Goal: Transaction & Acquisition: Purchase product/service

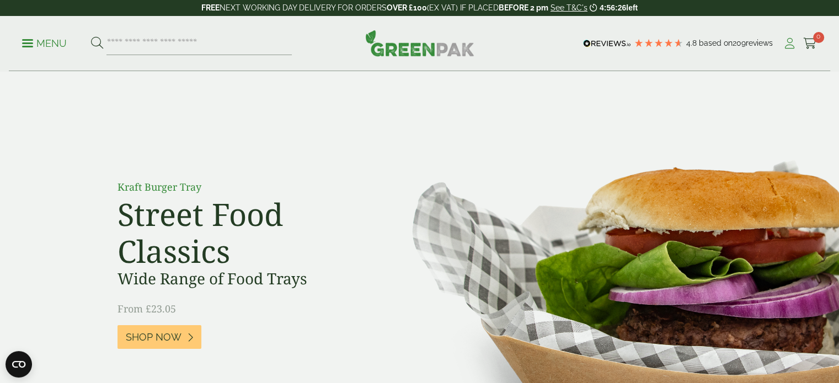
click at [788, 45] on icon at bounding box center [789, 43] width 14 height 11
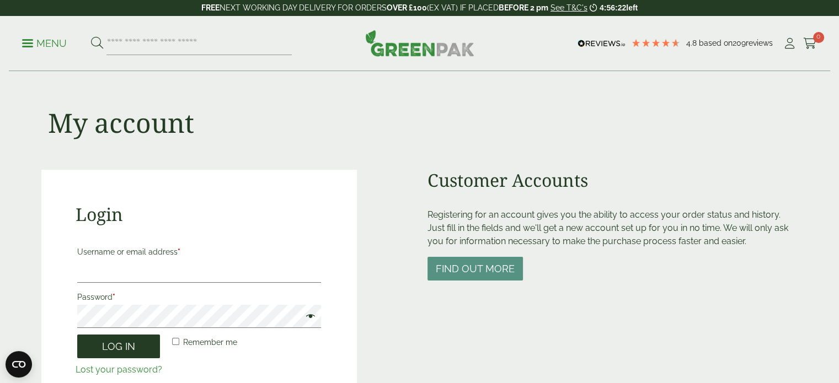
type input "**********"
click at [136, 351] on button "Log in" at bounding box center [118, 347] width 83 height 24
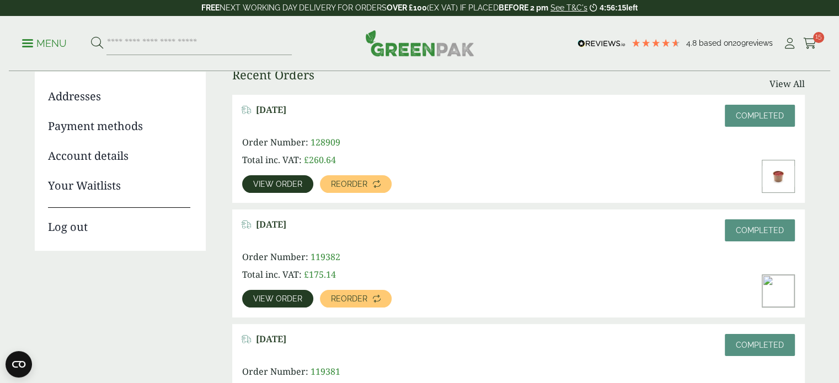
scroll to position [176, 0]
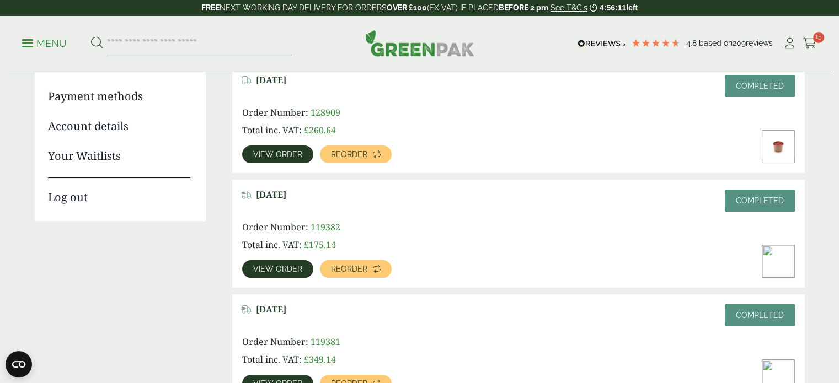
click at [285, 273] on link "View order" at bounding box center [277, 269] width 71 height 18
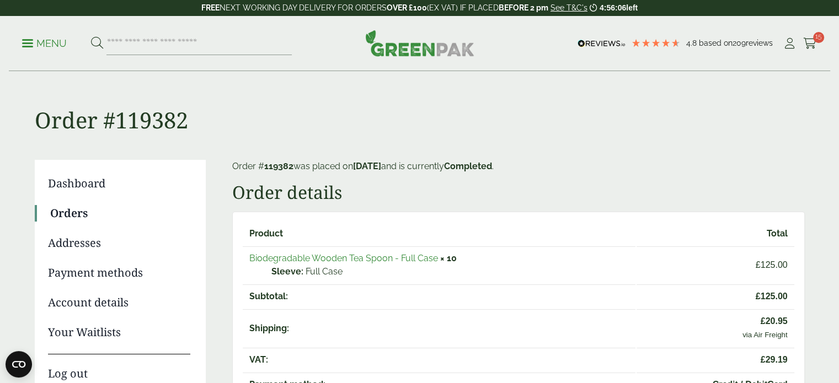
click at [297, 255] on link "Biodegradable Wooden Tea Spoon - Full Case" at bounding box center [343, 258] width 189 height 10
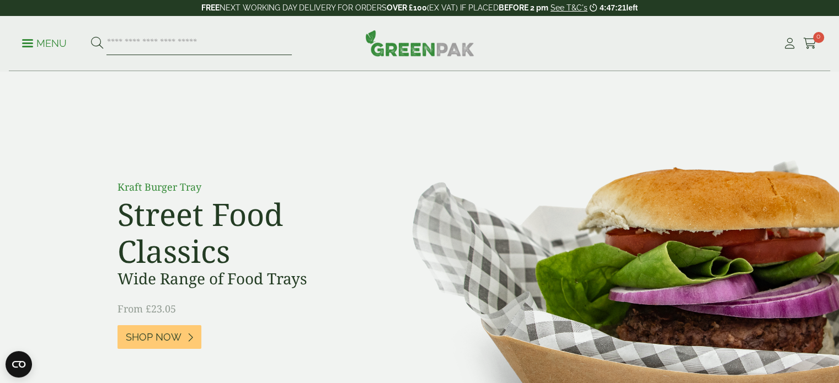
click at [195, 49] on input "search" at bounding box center [198, 43] width 185 height 23
type input "**********"
click at [91, 36] on button at bounding box center [97, 43] width 12 height 14
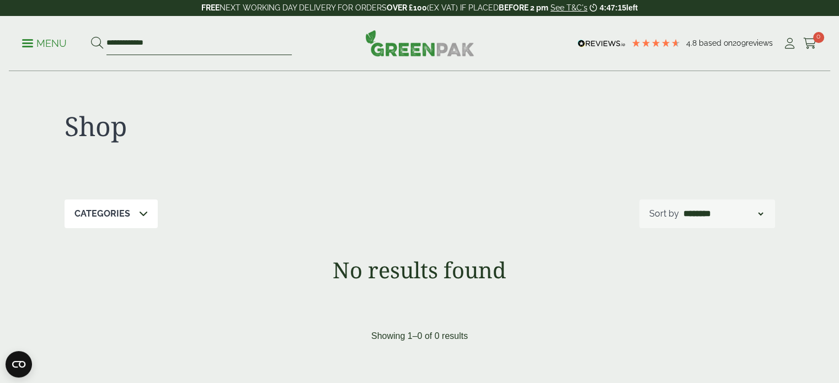
click at [131, 44] on input "**********" at bounding box center [198, 43] width 185 height 23
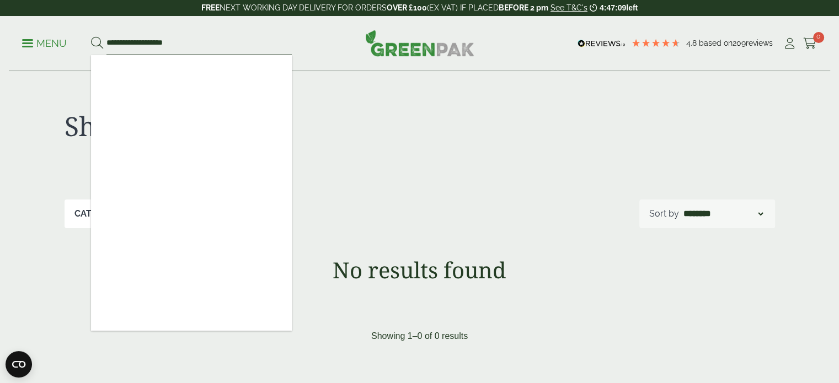
type input "**********"
click at [91, 36] on button at bounding box center [97, 43] width 12 height 14
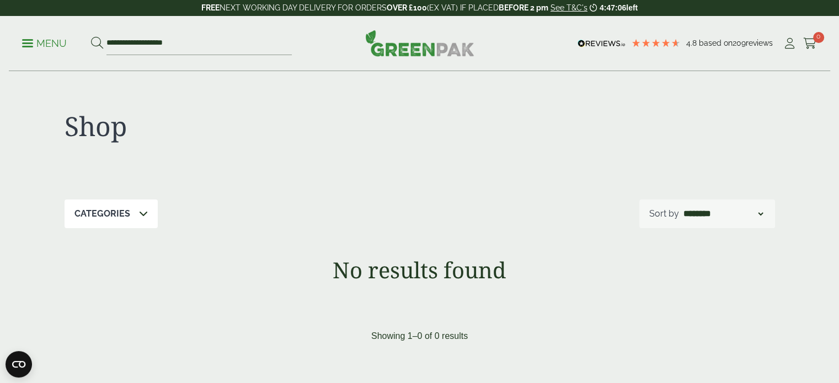
click at [26, 41] on p "Menu" at bounding box center [44, 43] width 45 height 13
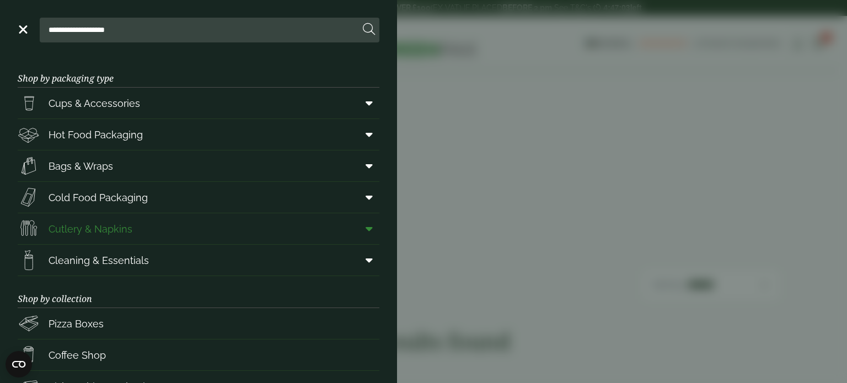
click at [274, 227] on link "Cutlery & Napkins" at bounding box center [199, 228] width 362 height 31
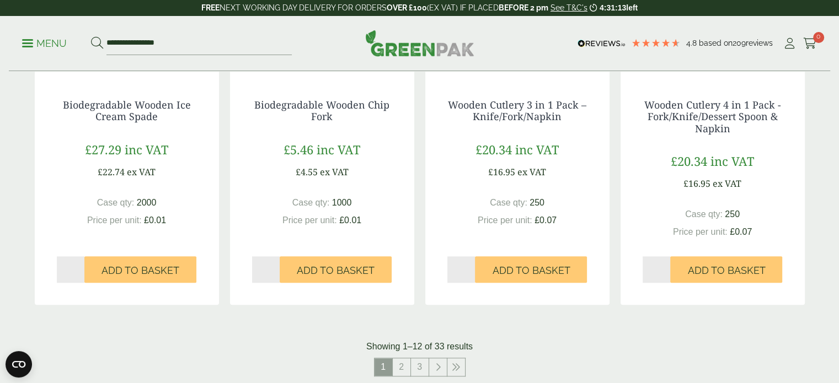
scroll to position [1158, 0]
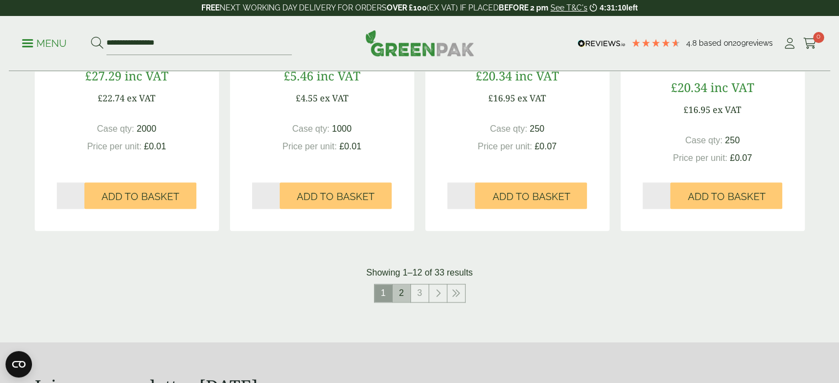
click at [404, 292] on link "2" at bounding box center [402, 294] width 18 height 18
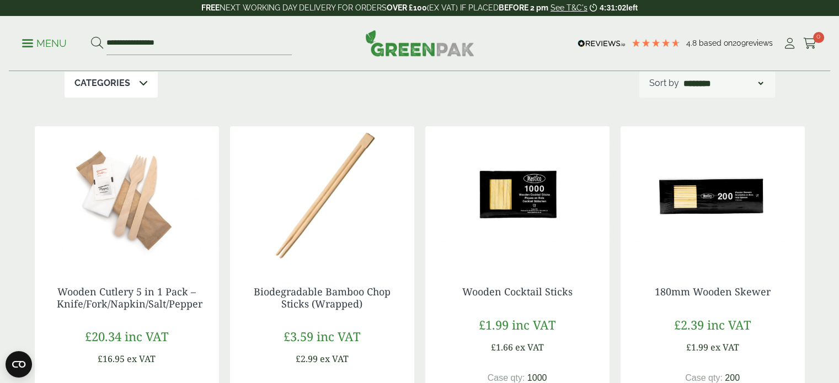
scroll to position [139, 0]
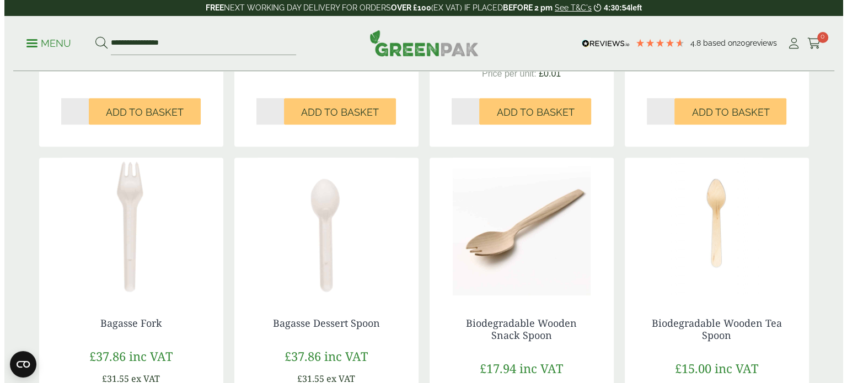
scroll to position [493, 0]
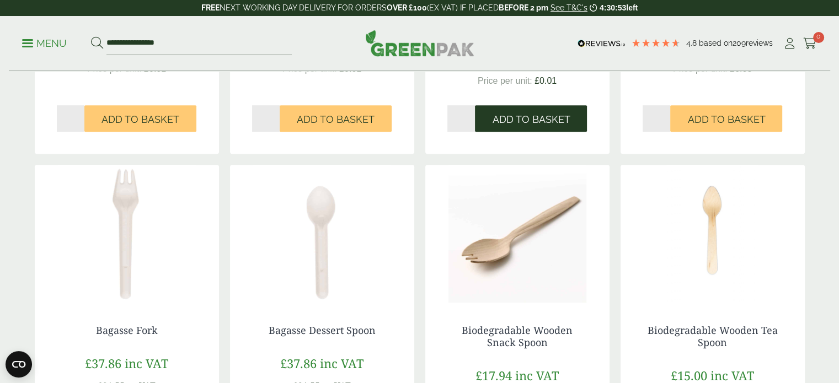
click at [548, 109] on button "Add to Basket" at bounding box center [531, 118] width 112 height 26
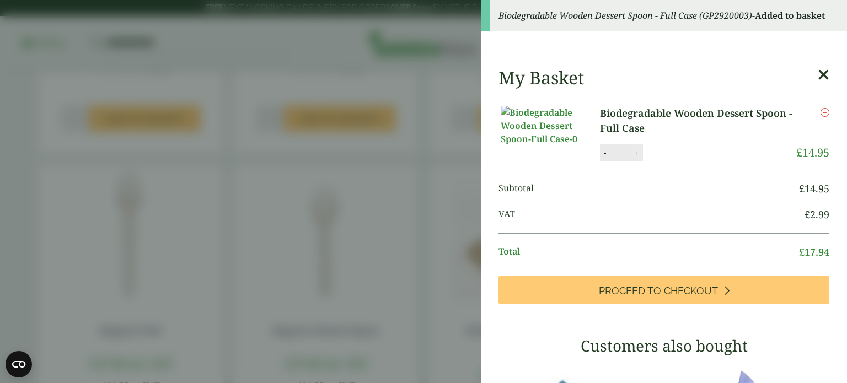
click at [637, 158] on button "+" at bounding box center [636, 152] width 11 height 9
type input "*"
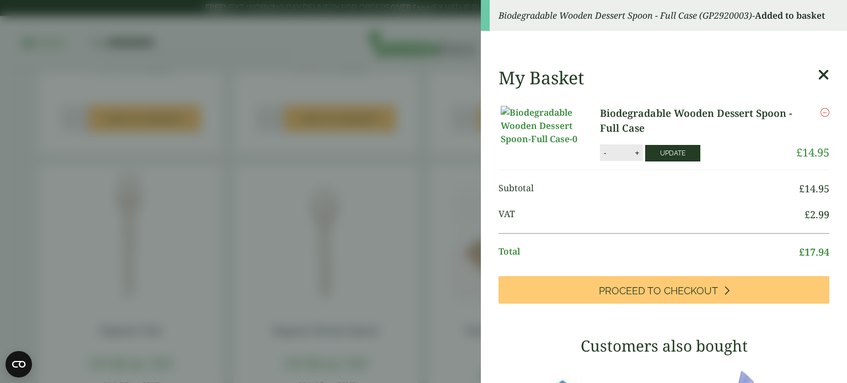
click at [659, 162] on button "Update" at bounding box center [672, 153] width 55 height 17
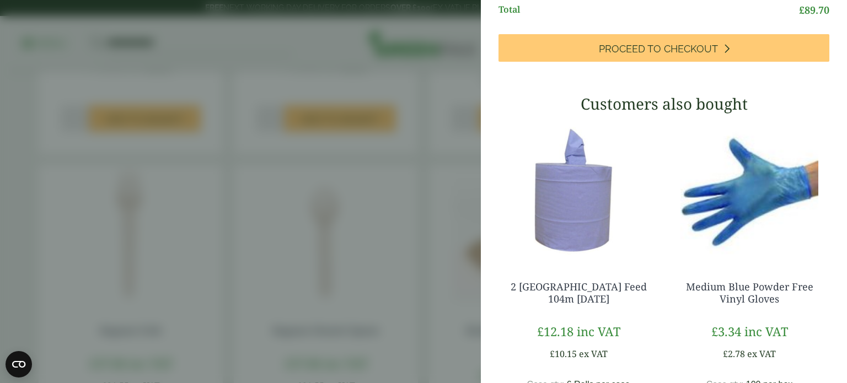
scroll to position [0, 0]
